Goal: Find specific page/section: Find specific page/section

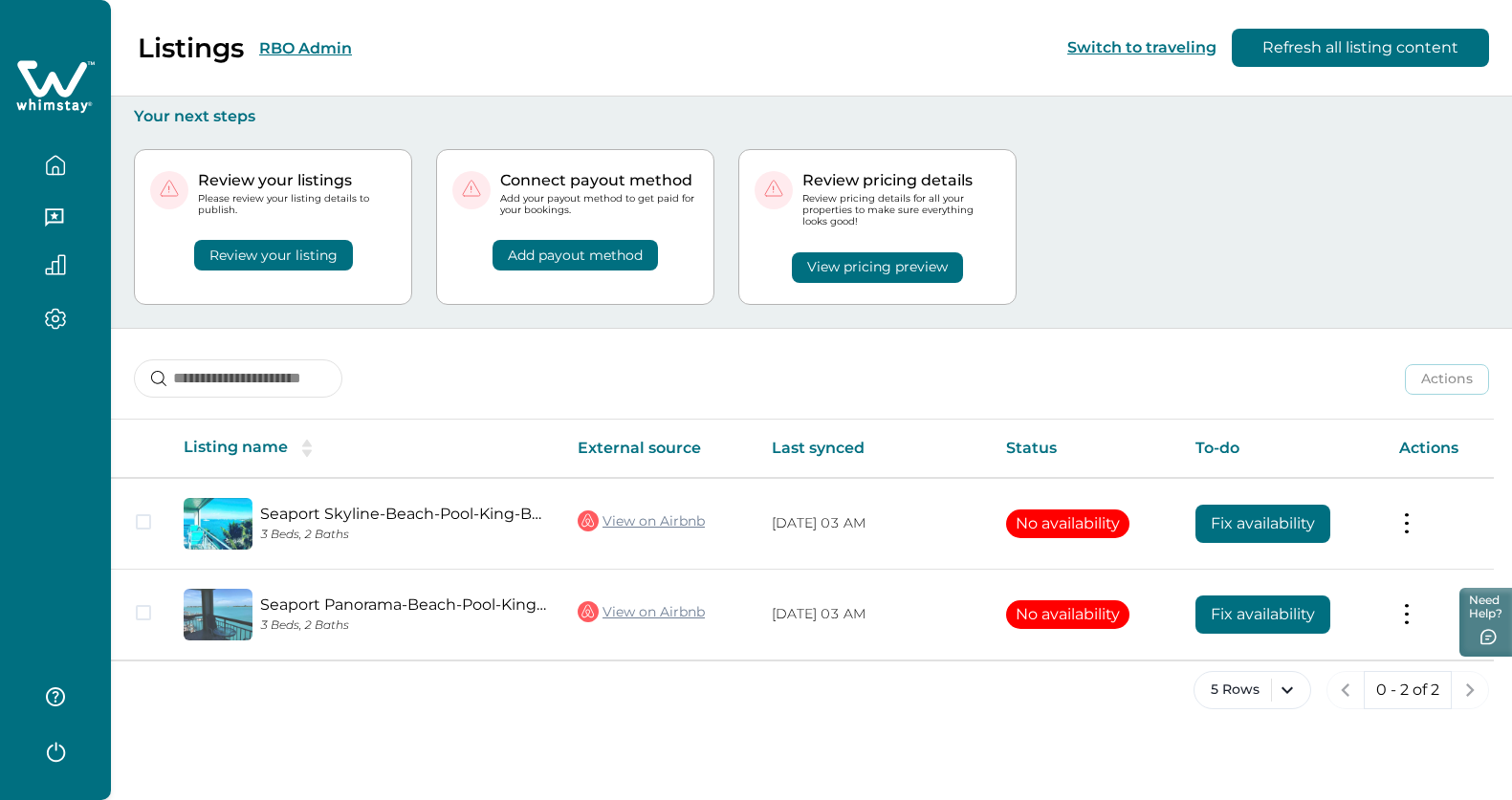
click at [316, 33] on div "Listings RBO Admin" at bounding box center [187, 47] width 329 height 32
click at [316, 46] on button "RBO Admin" at bounding box center [305, 48] width 93 height 18
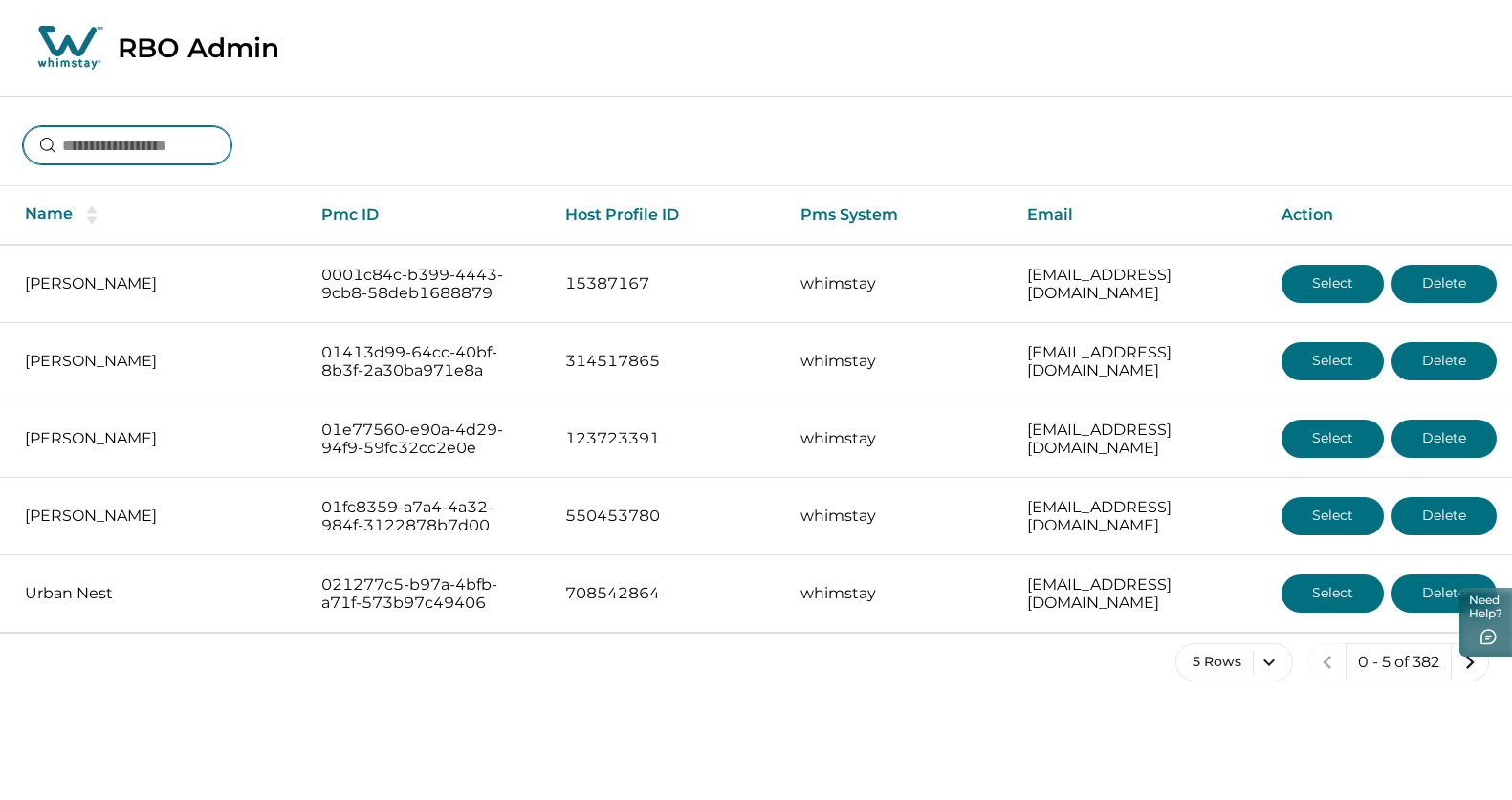
click at [181, 132] on input at bounding box center [127, 145] width 209 height 38
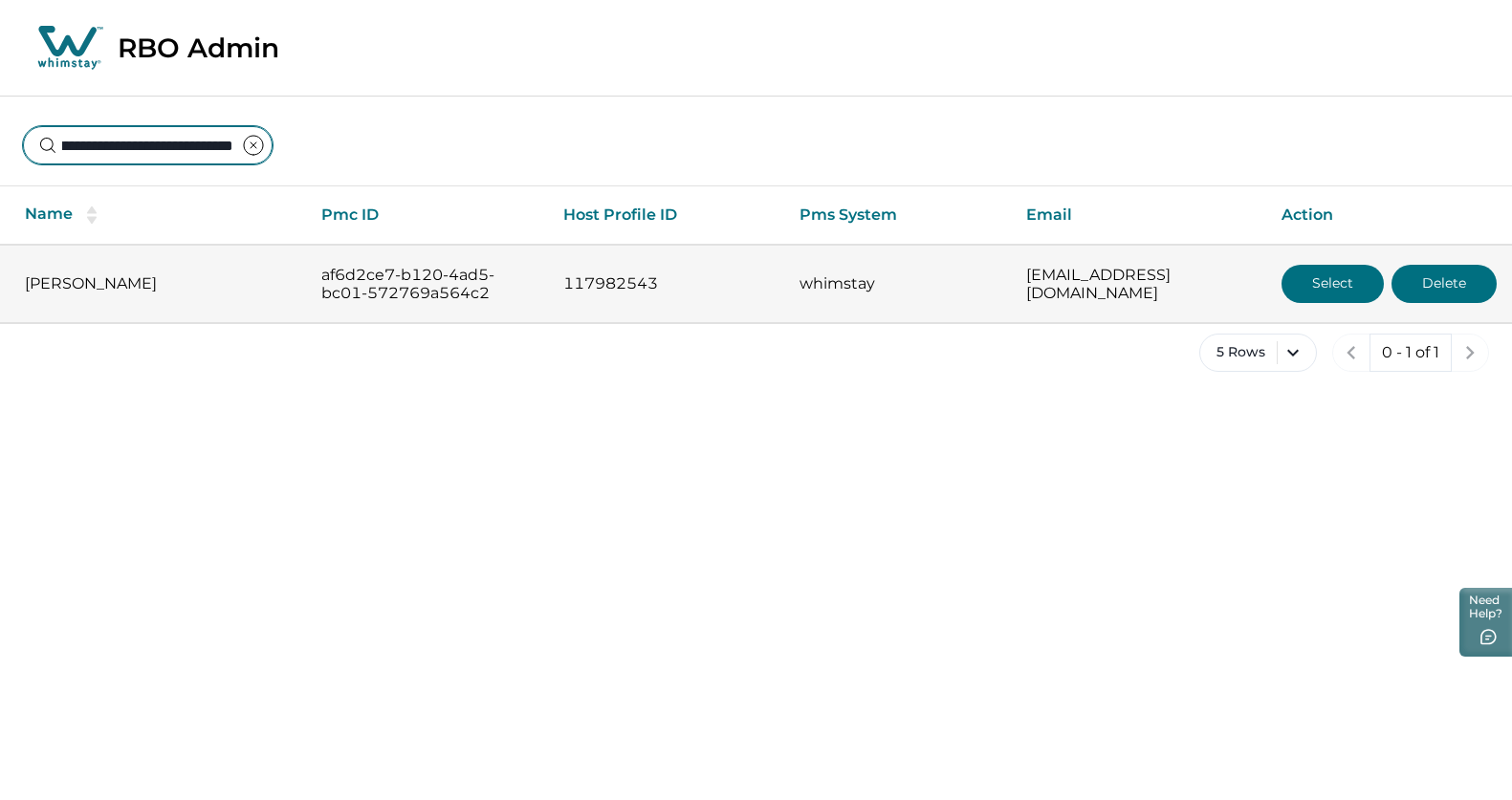
type input "**********"
click at [1331, 291] on button "Select" at bounding box center [1333, 283] width 102 height 38
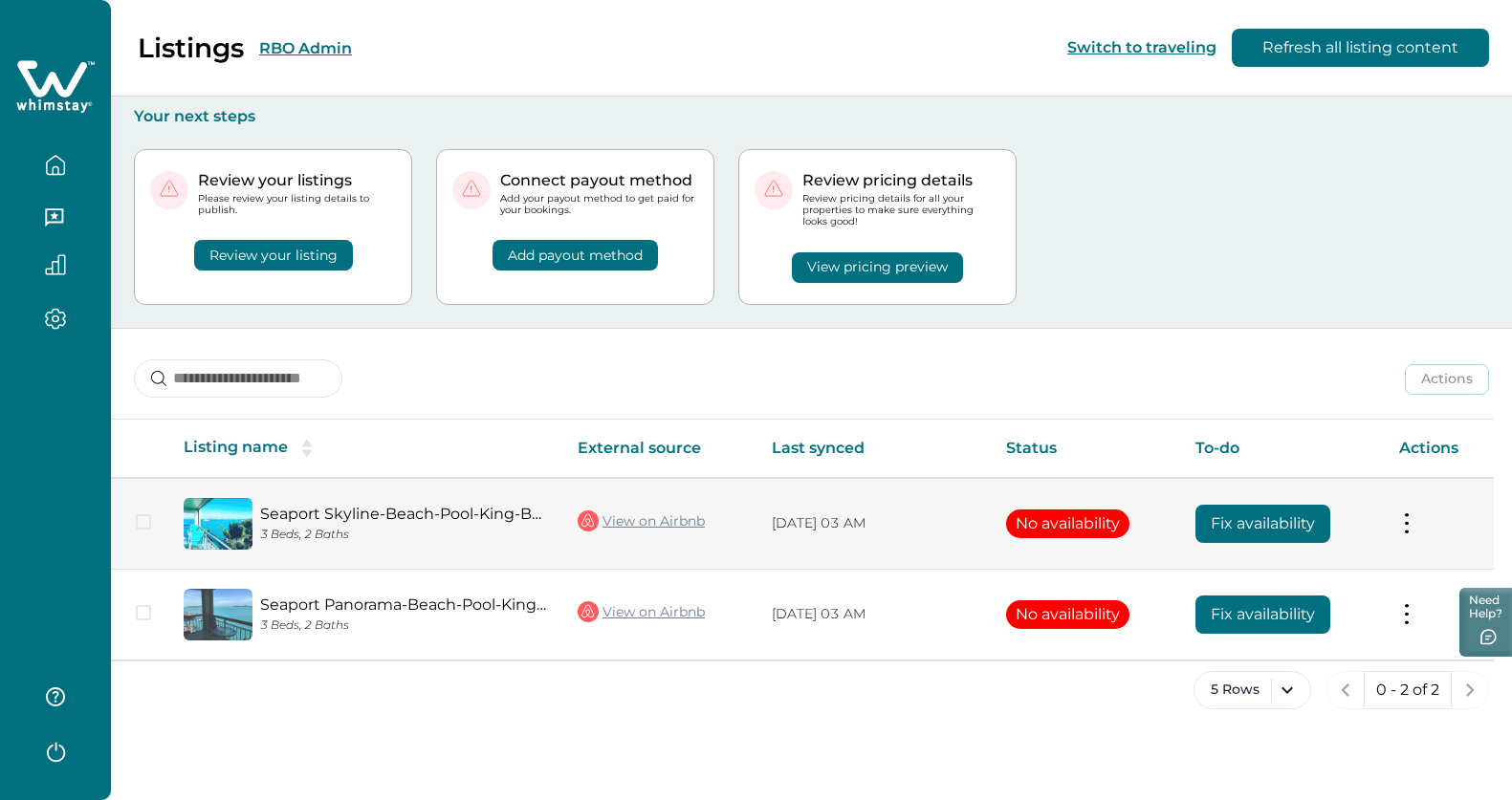
click at [261, 523] on link "Seaport Skyline-Beach-Pool-King-BBQHotTub-RoofDeck" at bounding box center [403, 514] width 286 height 18
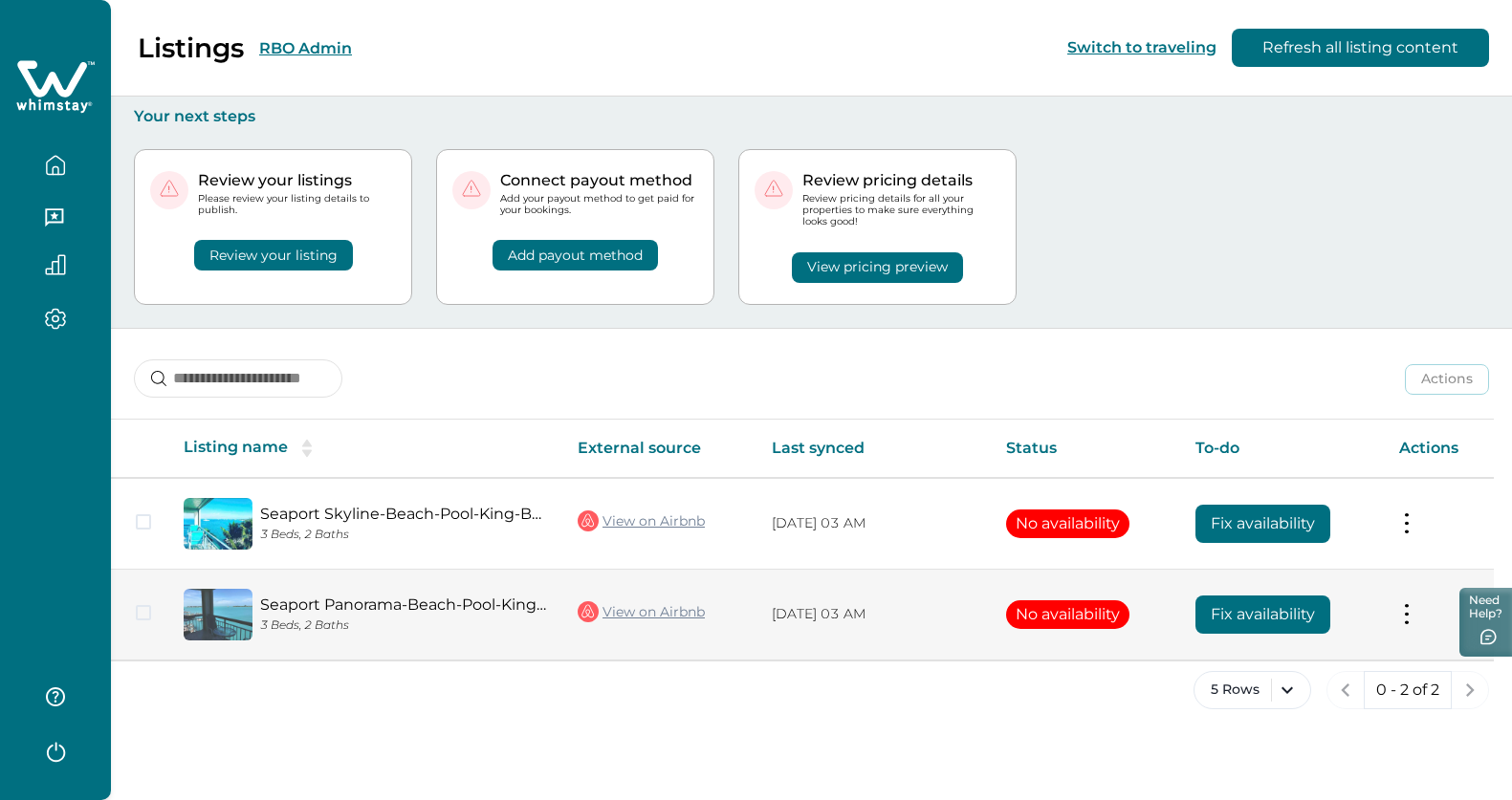
click at [328, 609] on link "Seaport Panorama-Beach-Pool-King-BBQ-Kitchen views" at bounding box center [403, 604] width 286 height 18
